Goal: Information Seeking & Learning: Understand process/instructions

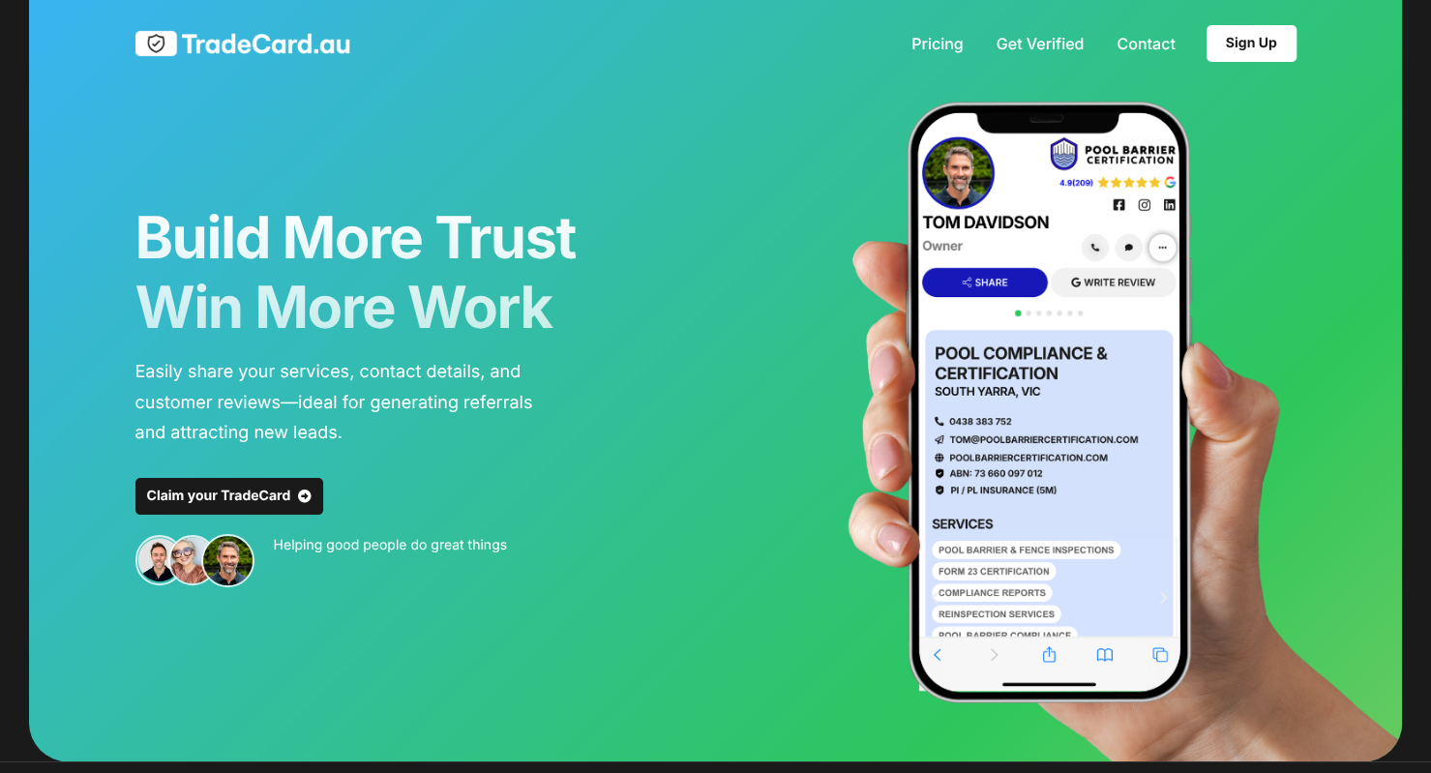
drag, startPoint x: 0, startPoint y: 0, endPoint x: 638, endPoint y: 279, distance: 696.5
click at [638, 279] on h1 "Build More Trust Win More Work" at bounding box center [430, 272] width 590 height 139
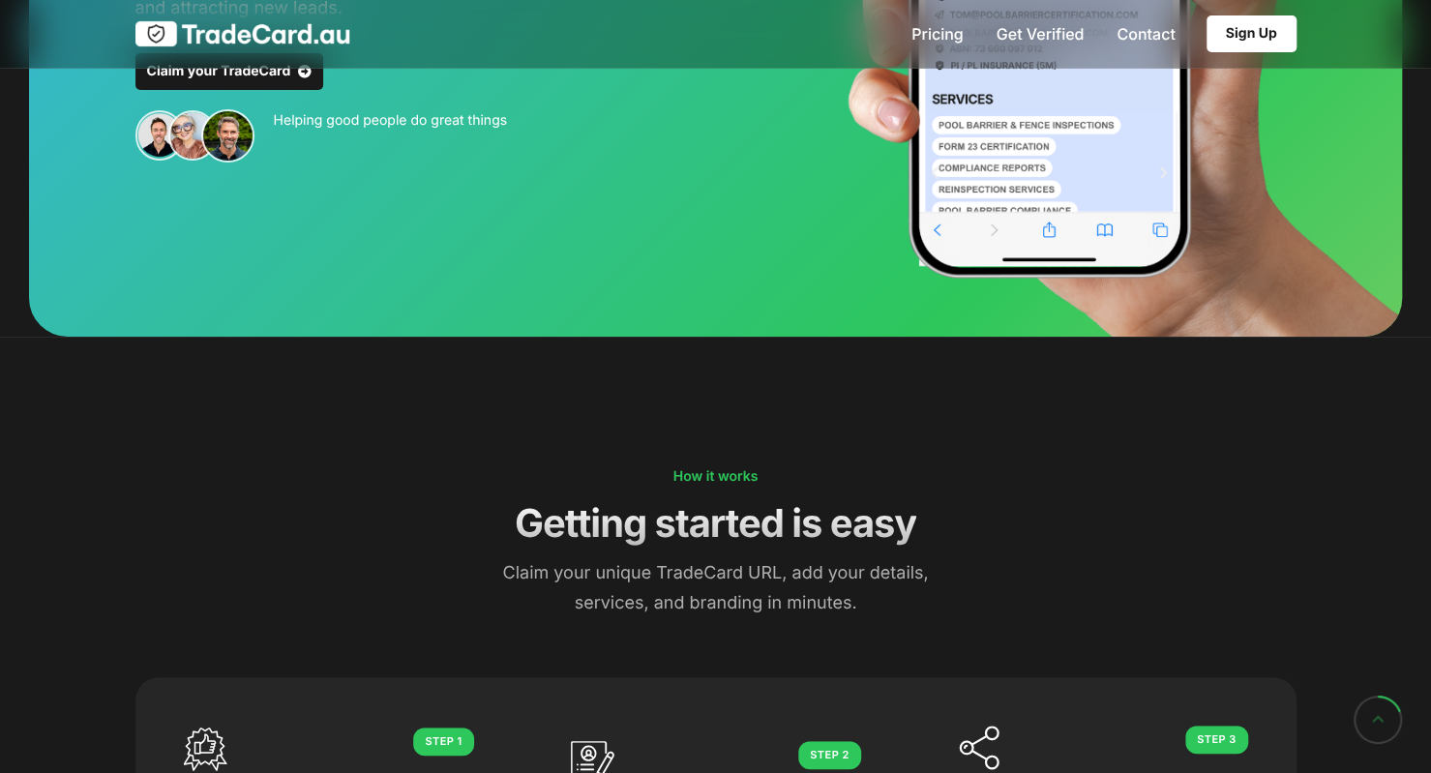
scroll to position [227, 0]
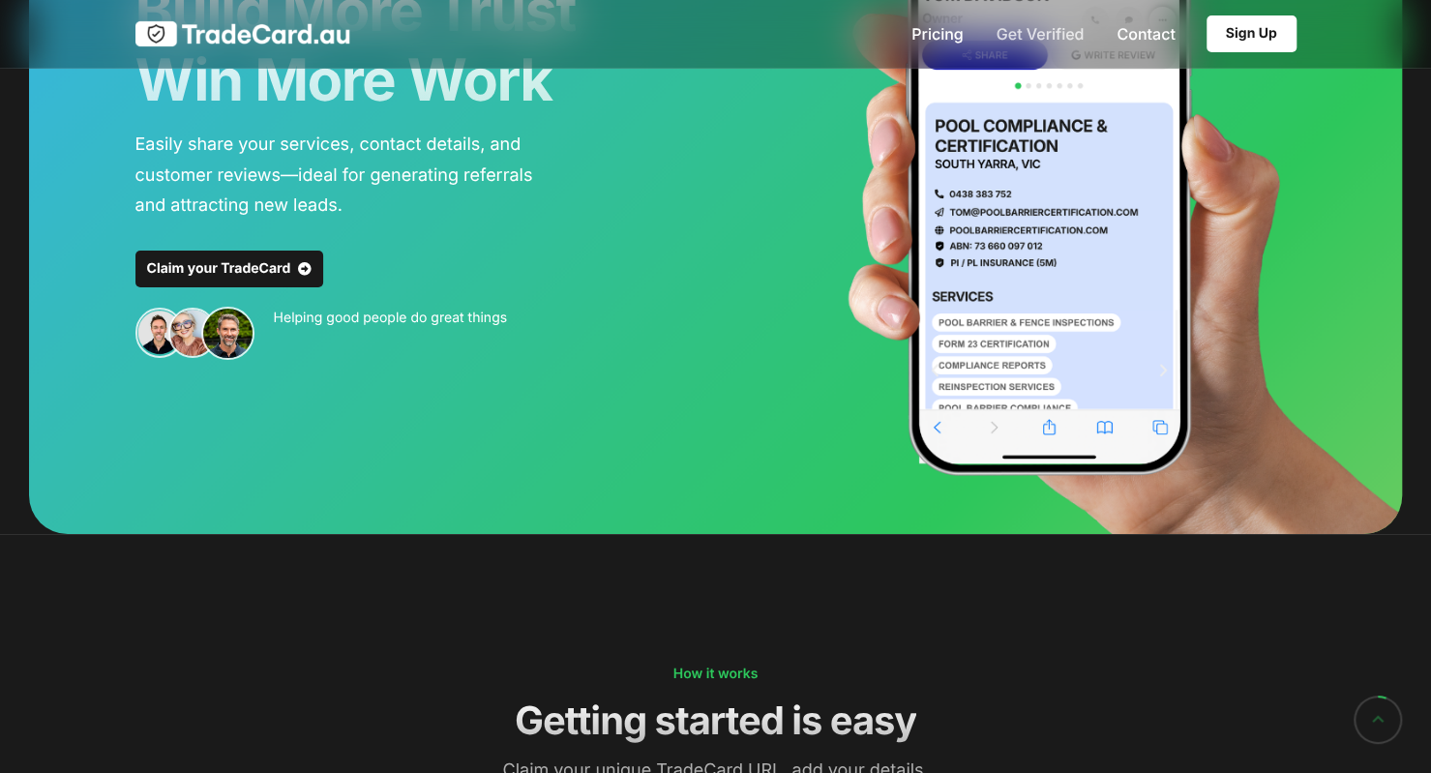
click at [1043, 20] on li "Get Verified" at bounding box center [1040, 34] width 88 height 68
click at [1042, 26] on link "Get Verified" at bounding box center [1040, 33] width 88 height 15
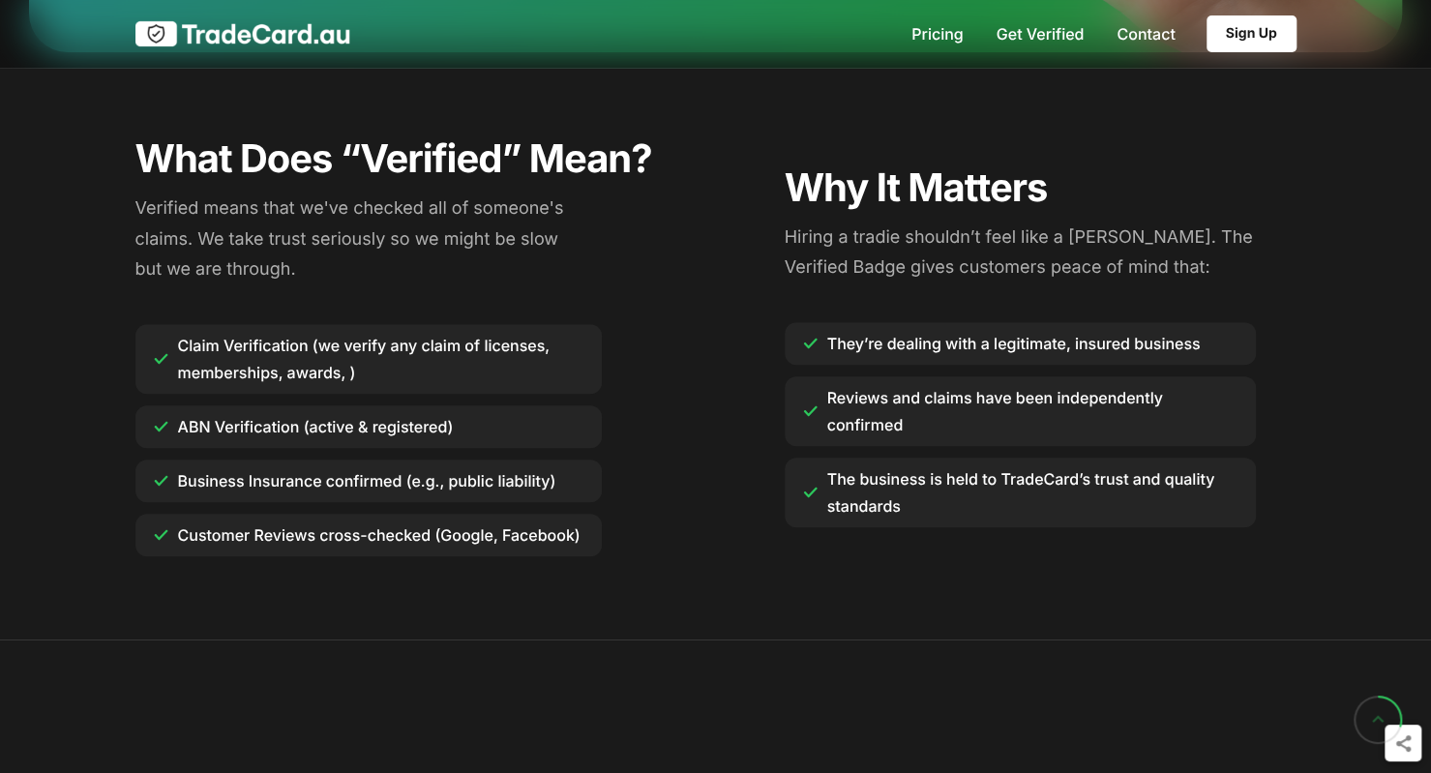
scroll to position [689, 0]
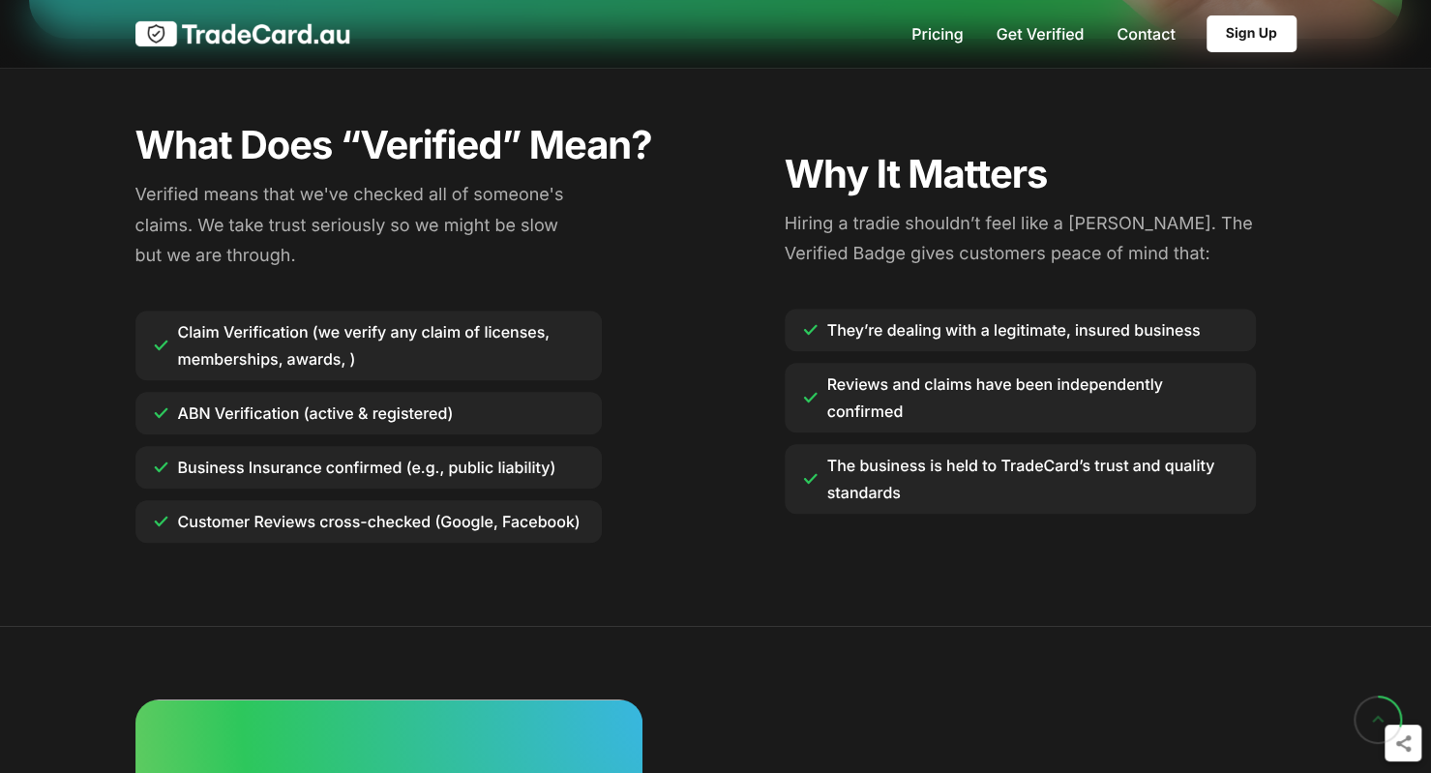
drag, startPoint x: 1399, startPoint y: 7, endPoint x: 991, endPoint y: 221, distance: 459.9
click at [991, 221] on p "Hiring a tradie shouldn’t feel like a [PERSON_NAME]. The Verified Badge gives c…" at bounding box center [1040, 239] width 512 height 61
